Goal: Information Seeking & Learning: Learn about a topic

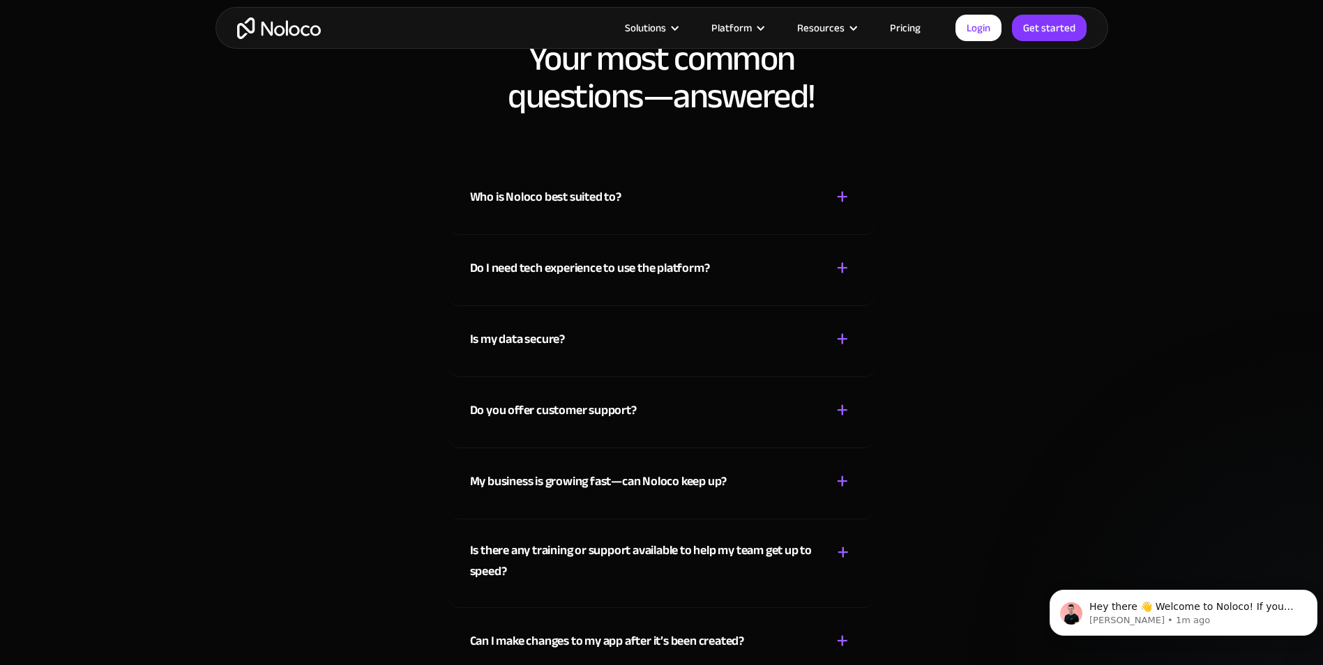
scroll to position [6693, 0]
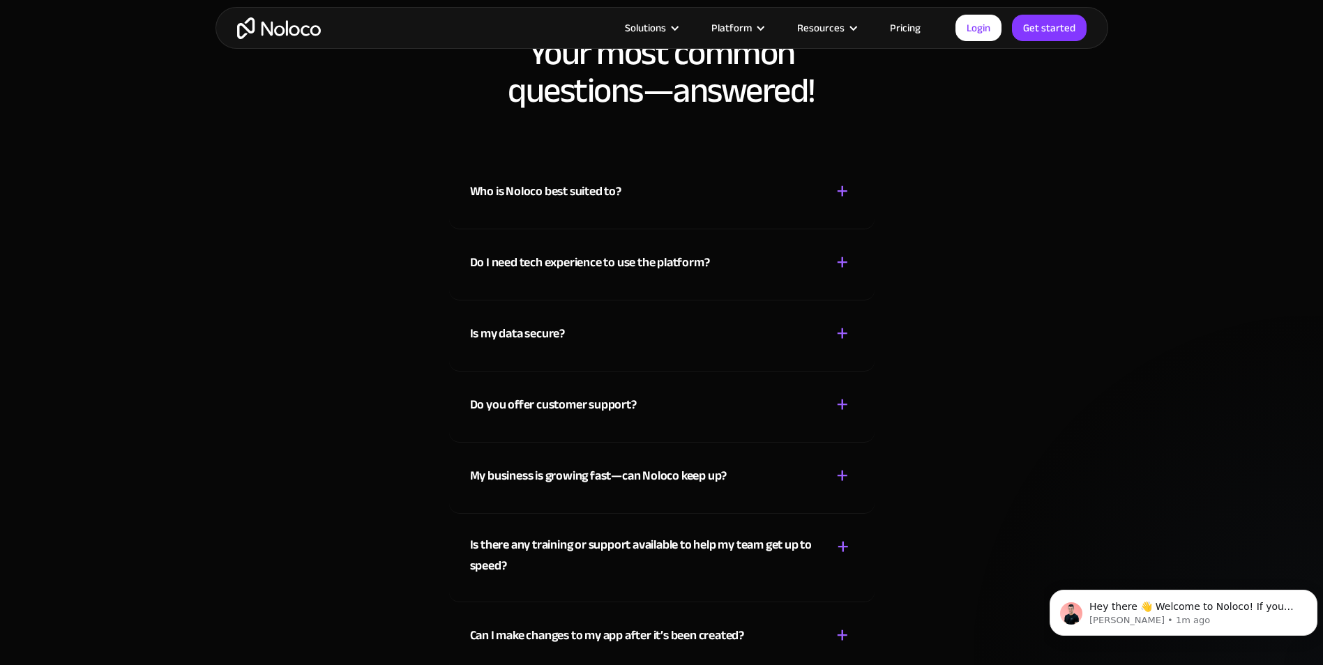
click at [839, 195] on div "+" at bounding box center [842, 191] width 13 height 24
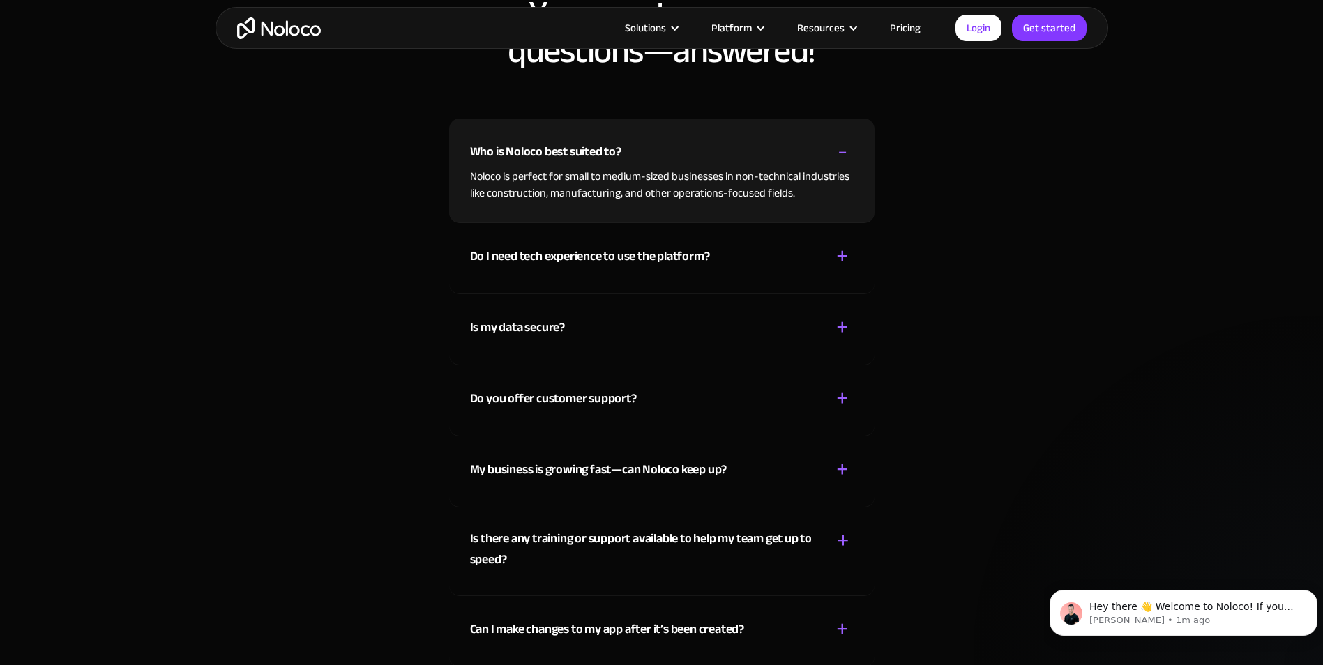
scroll to position [6762, 0]
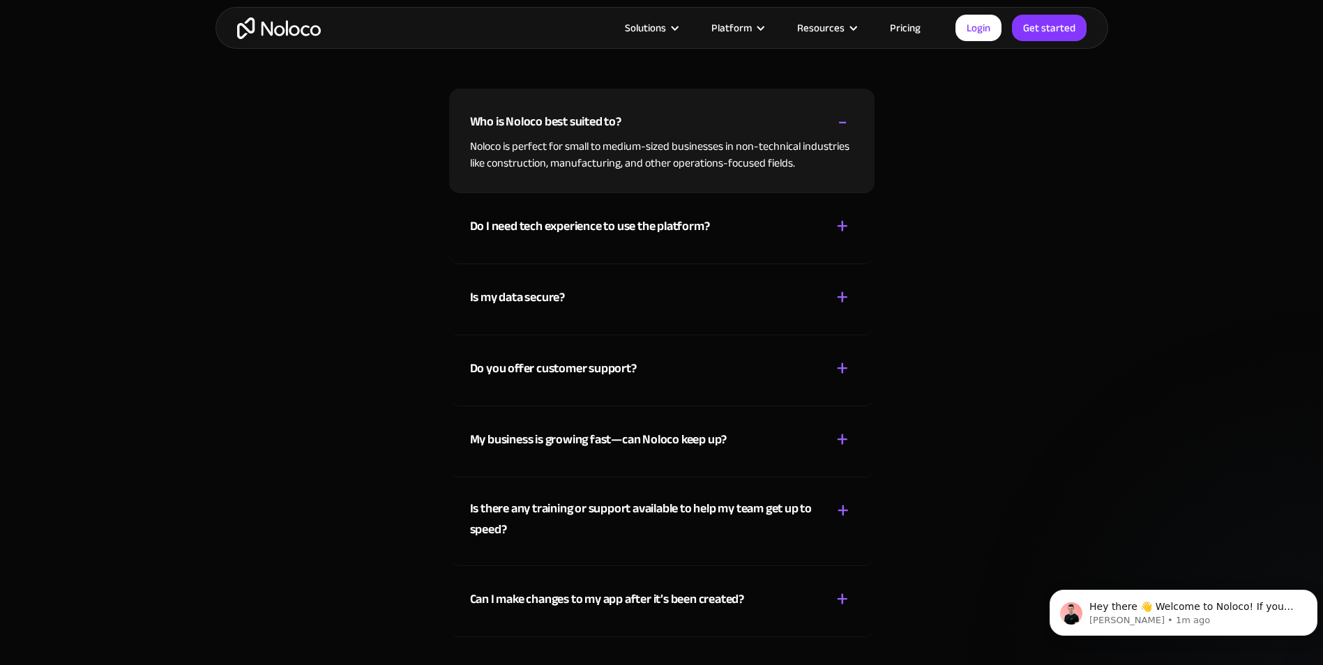
click at [837, 233] on div "+" at bounding box center [842, 226] width 13 height 24
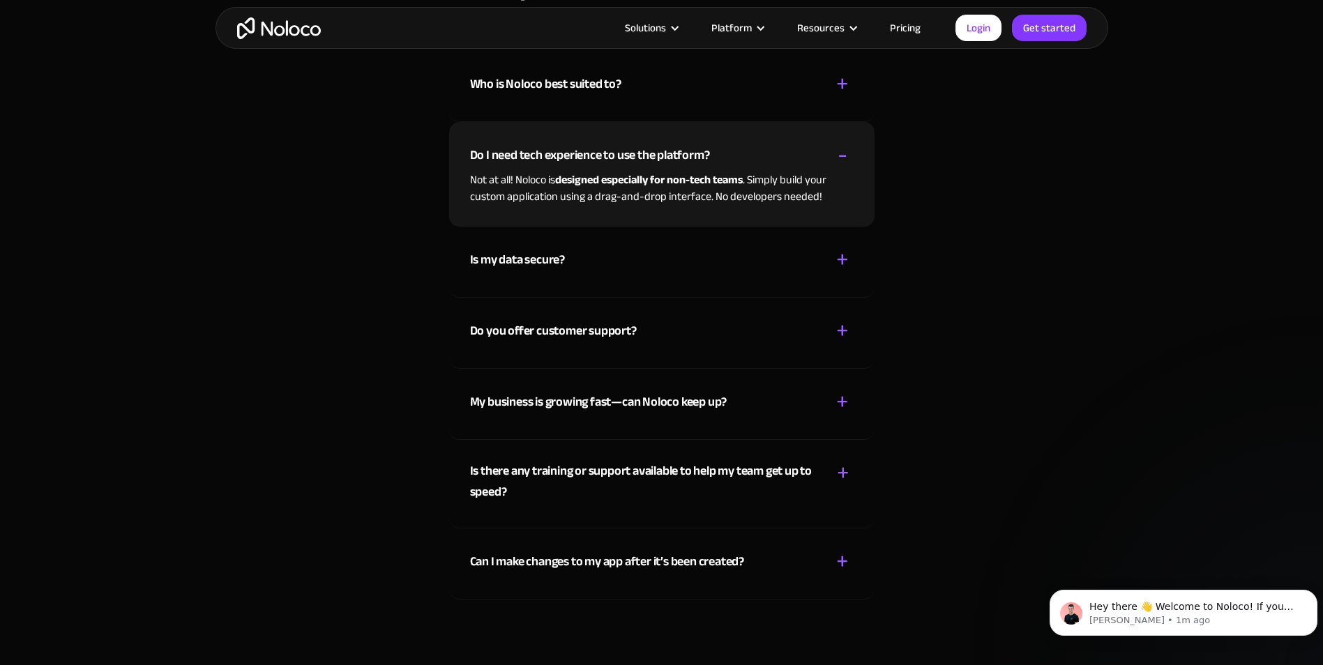
scroll to position [6902, 0]
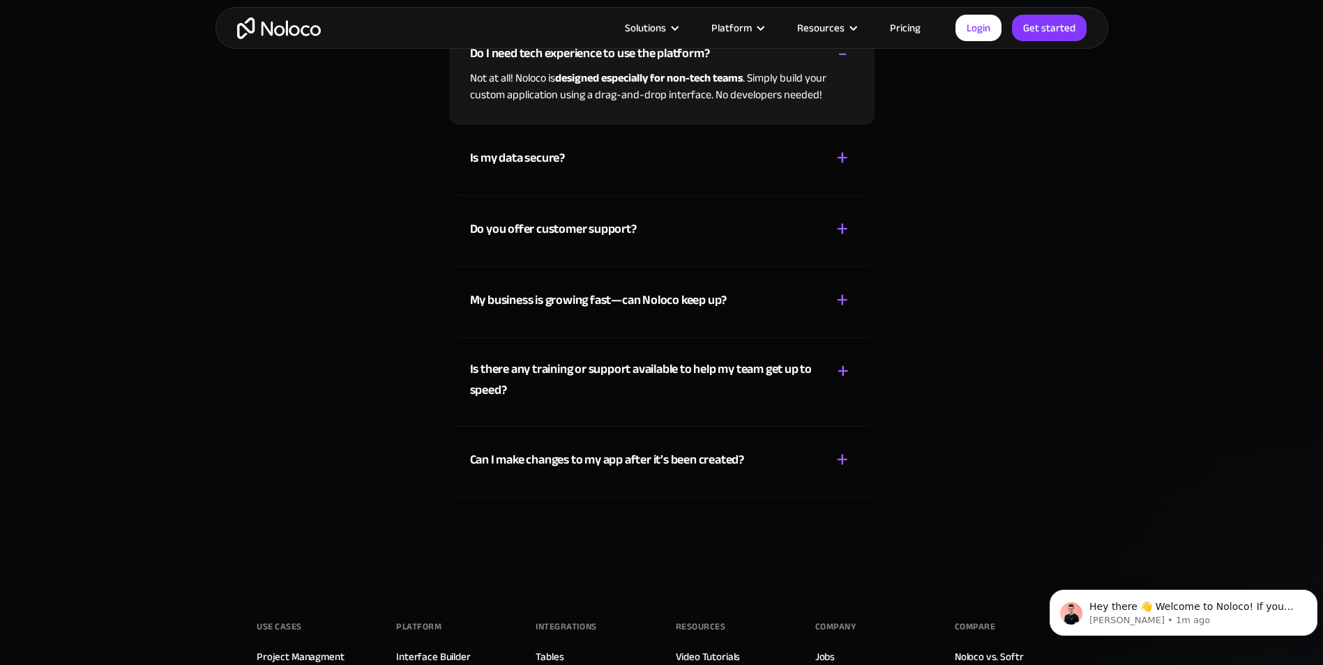
click at [836, 160] on div "+" at bounding box center [842, 158] width 13 height 24
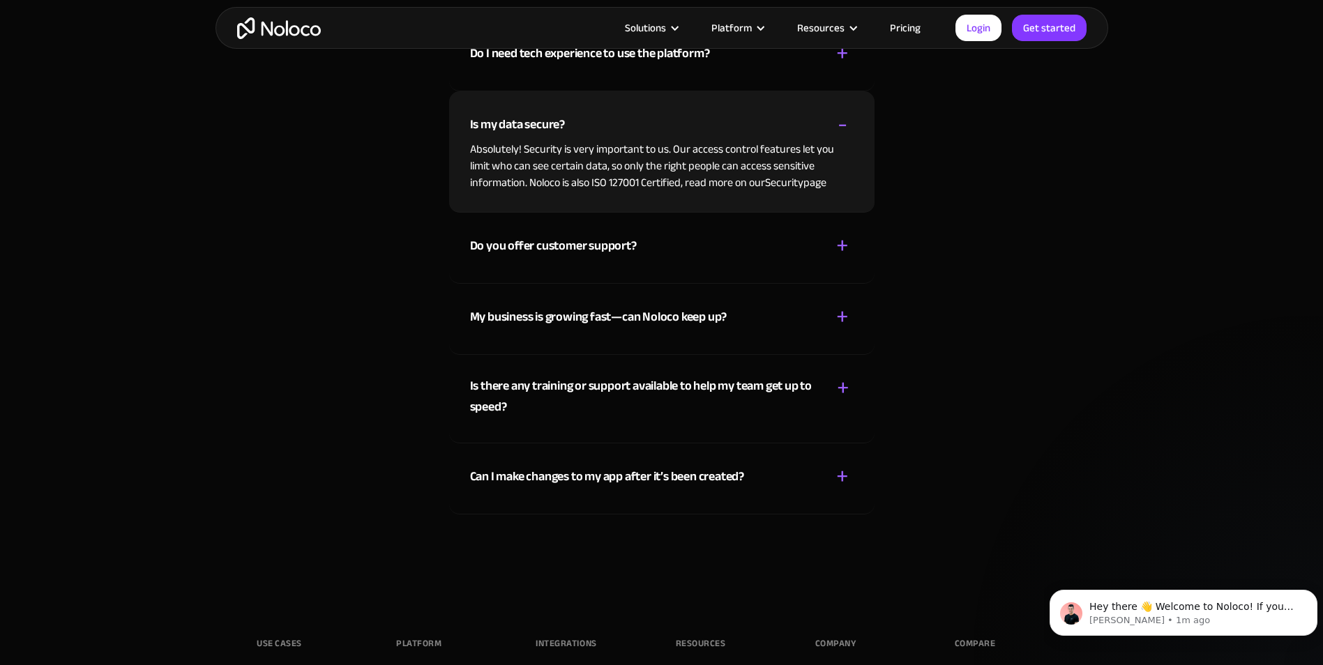
scroll to position [6972, 0]
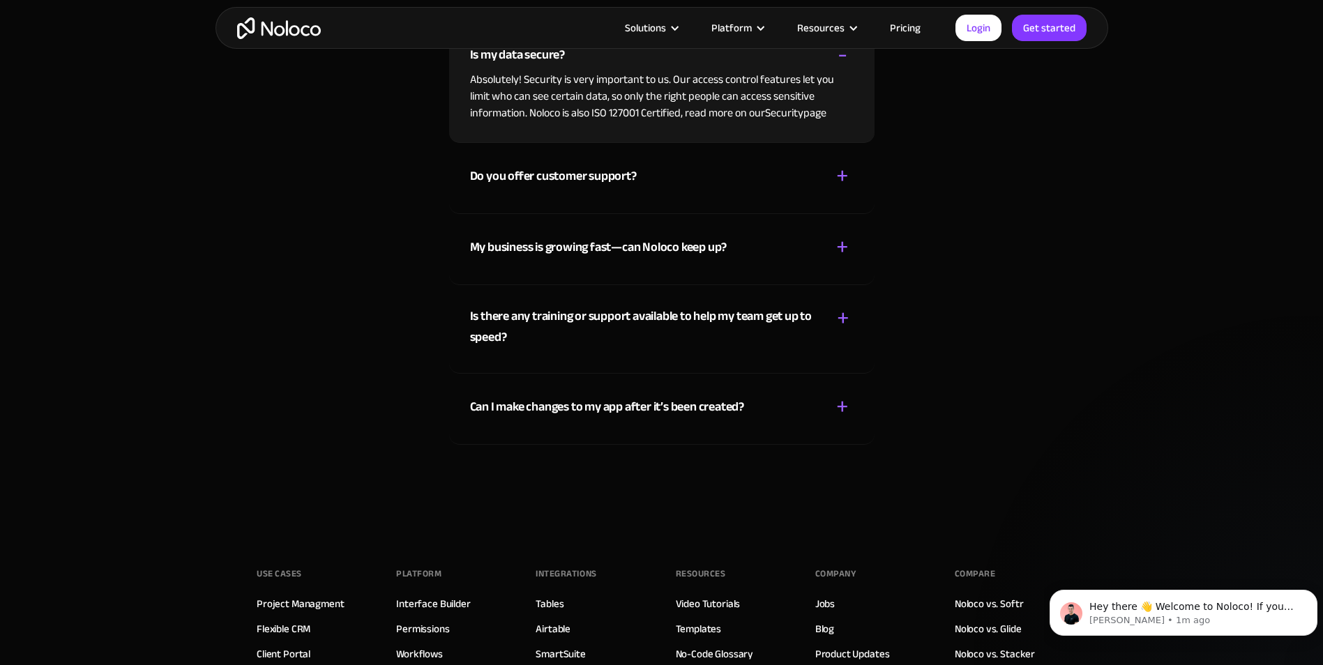
click at [837, 252] on div "+" at bounding box center [842, 247] width 13 height 24
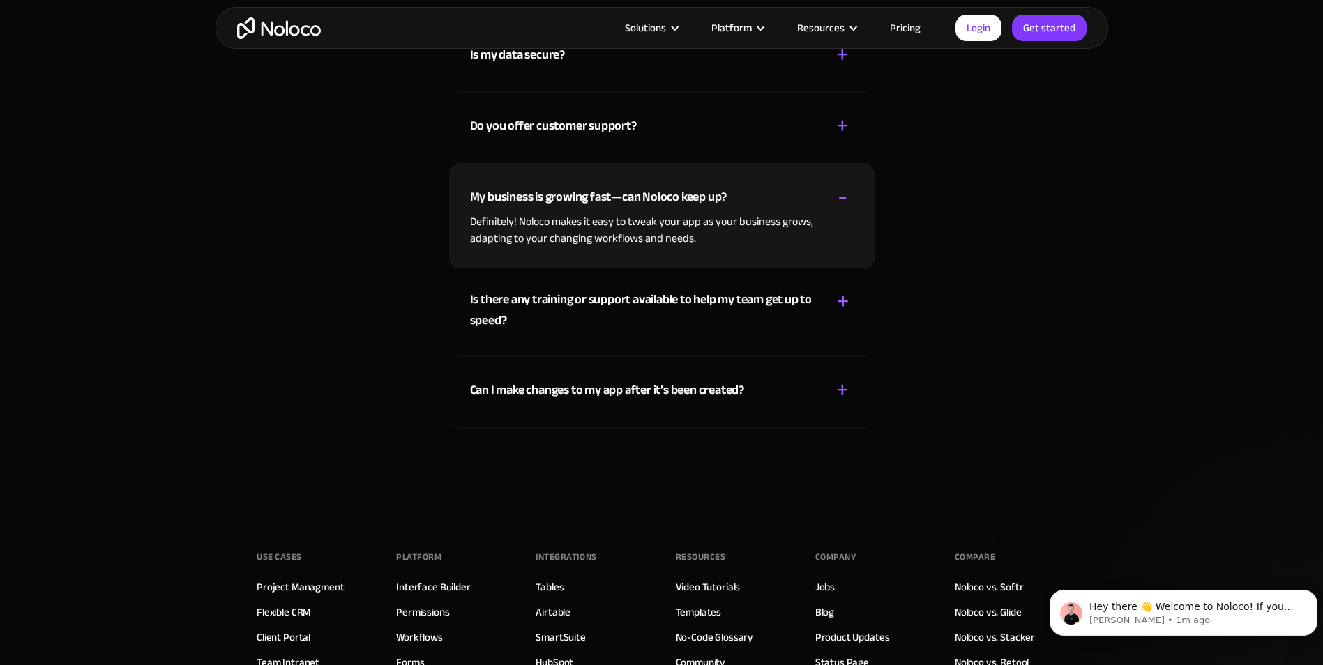
click at [828, 394] on div "Can I make changes to my app after it’s been created? + -" at bounding box center [661, 381] width 383 height 49
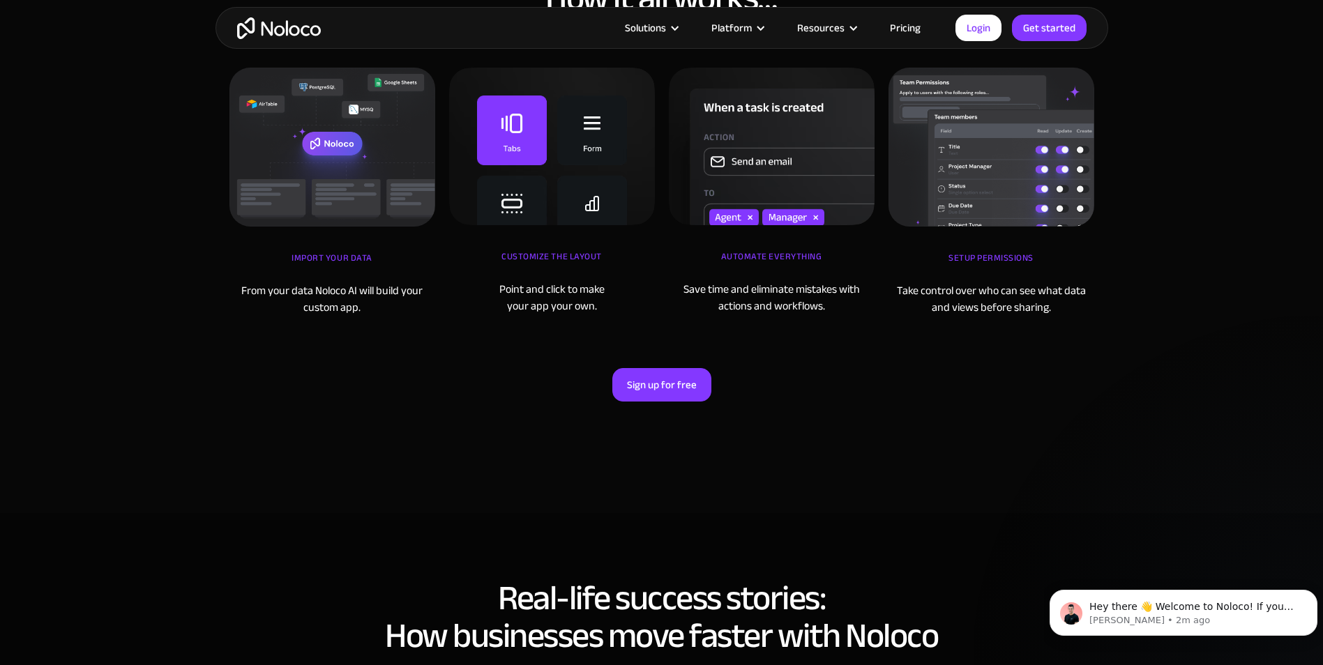
scroll to position [3720, 0]
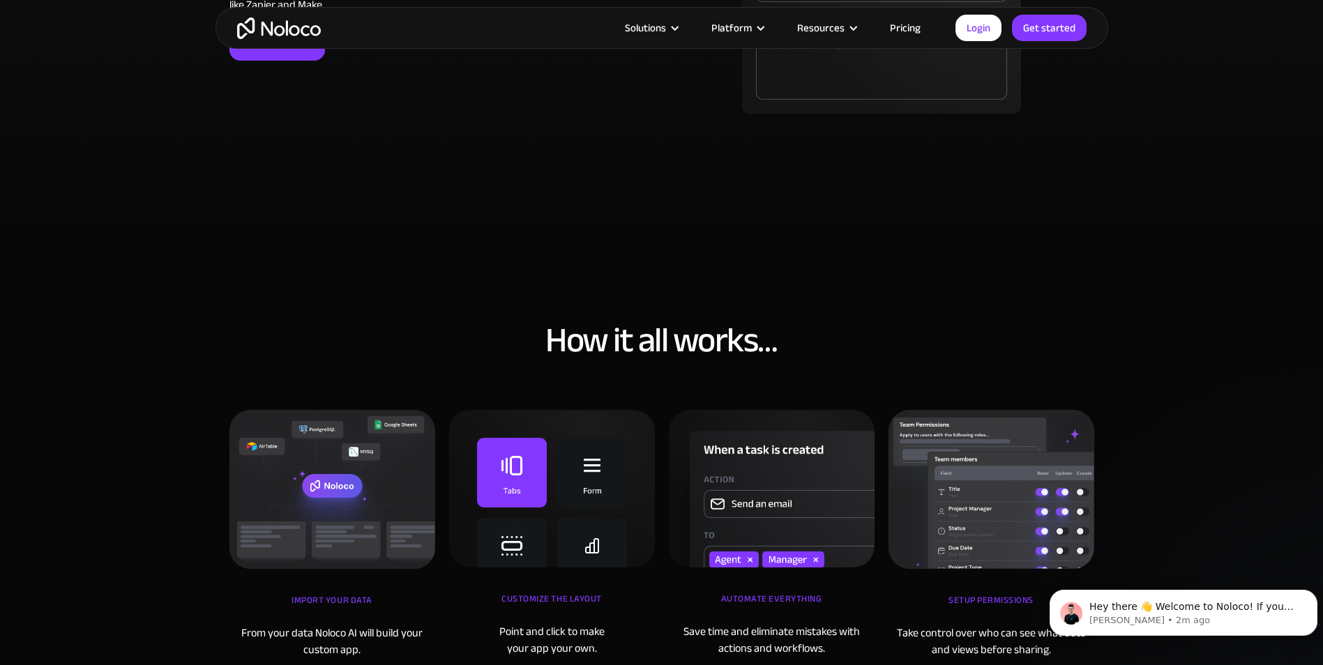
click at [921, 26] on link "Pricing" at bounding box center [905, 28] width 66 height 18
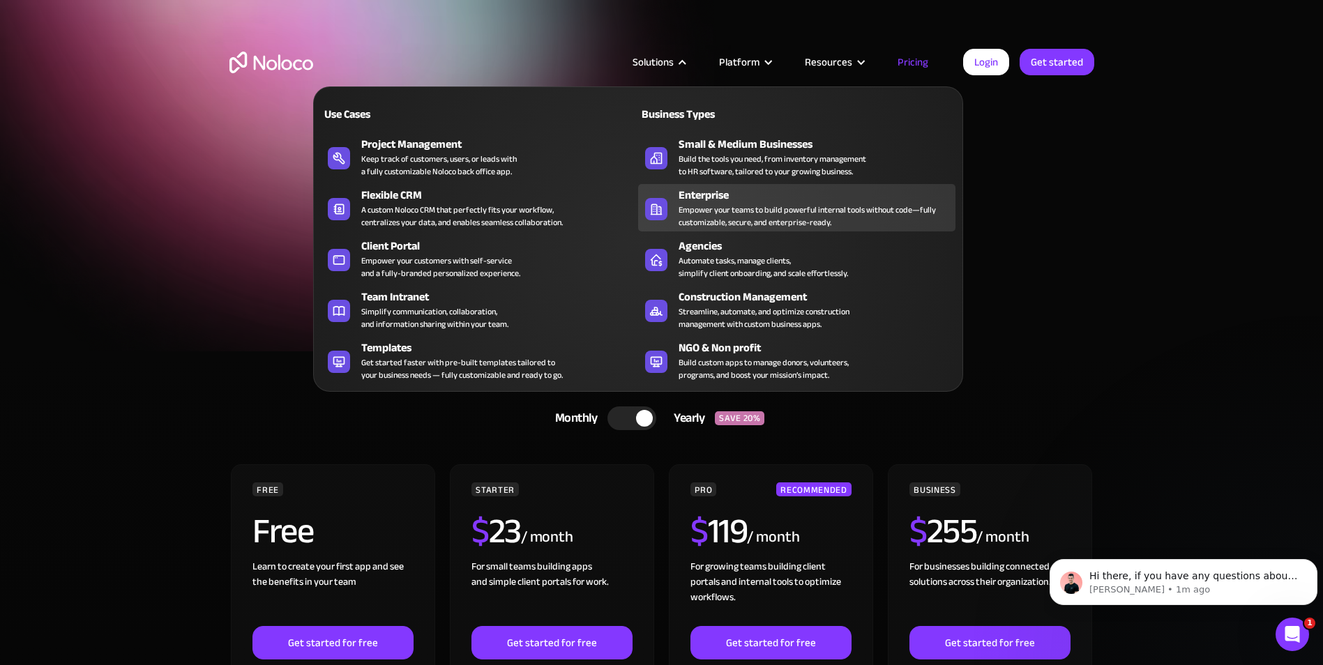
click at [767, 193] on div "Enterprise" at bounding box center [819, 195] width 283 height 17
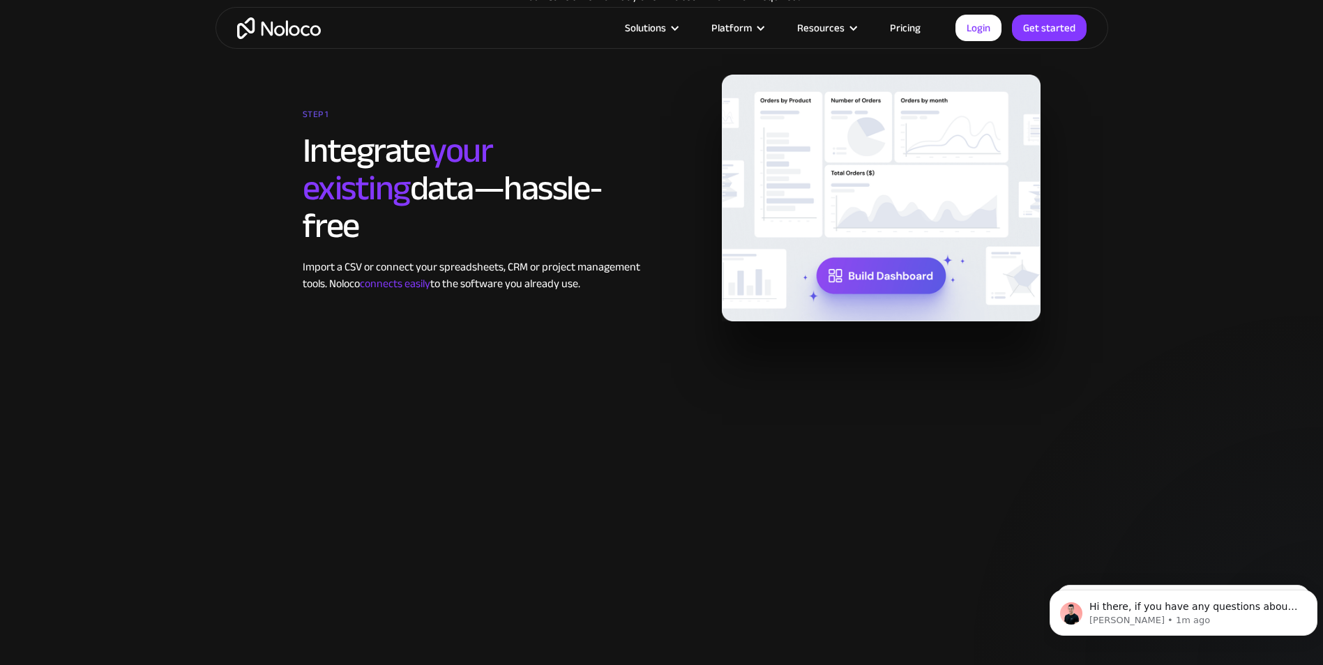
scroll to position [2370, 0]
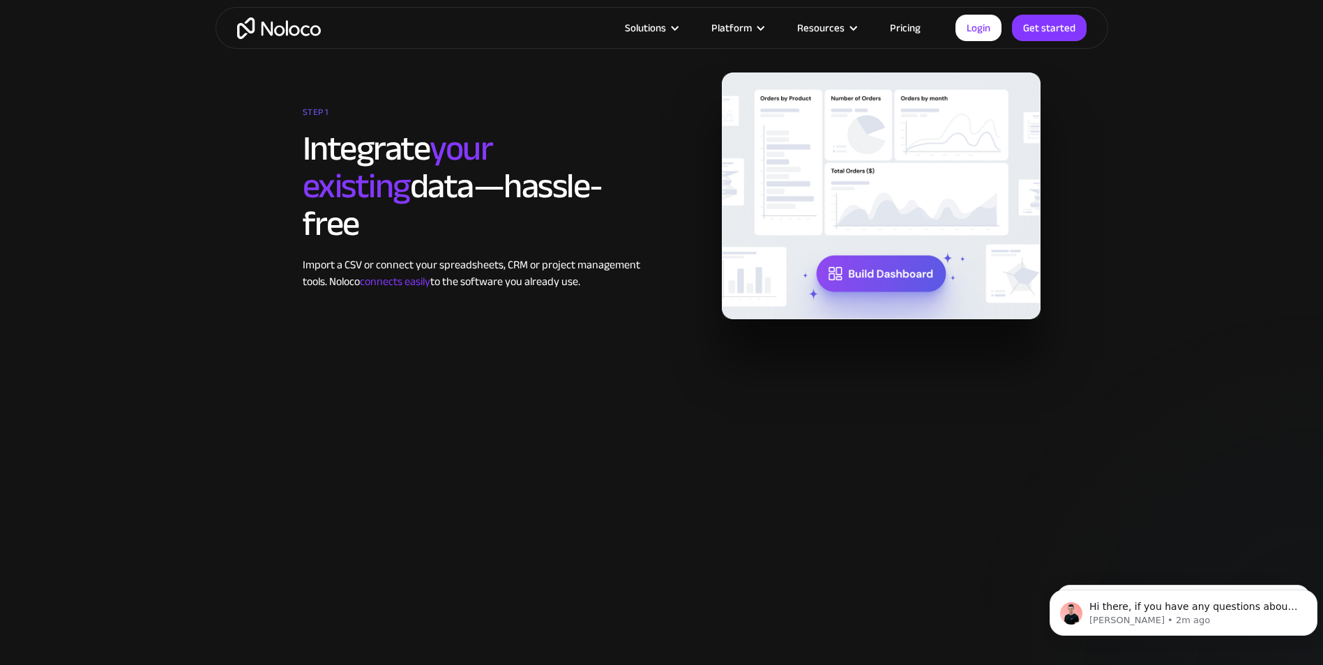
click at [899, 31] on link "Pricing" at bounding box center [905, 28] width 66 height 18
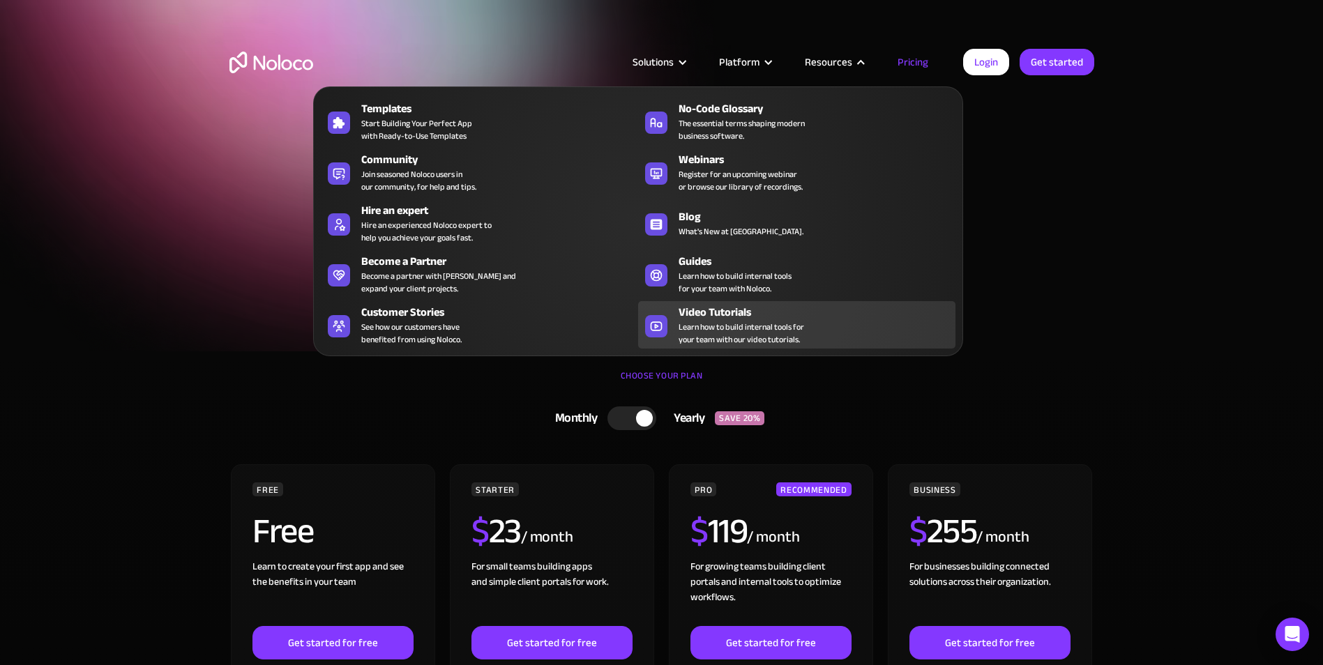
click at [731, 317] on div "Video Tutorials" at bounding box center [819, 312] width 283 height 17
